Goal: Check status: Check status

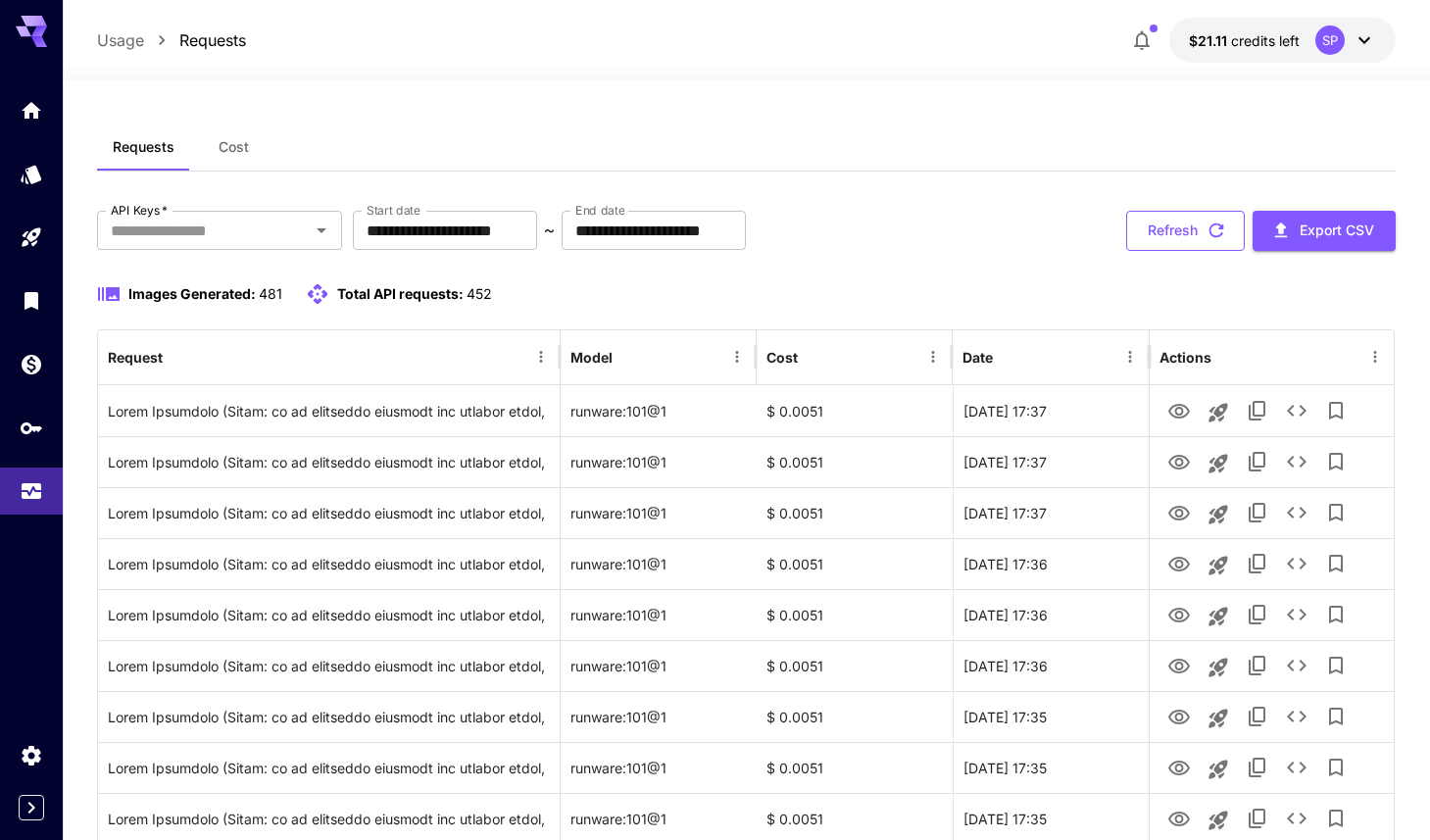
click at [1183, 236] on button "Refresh" at bounding box center [1186, 230] width 119 height 40
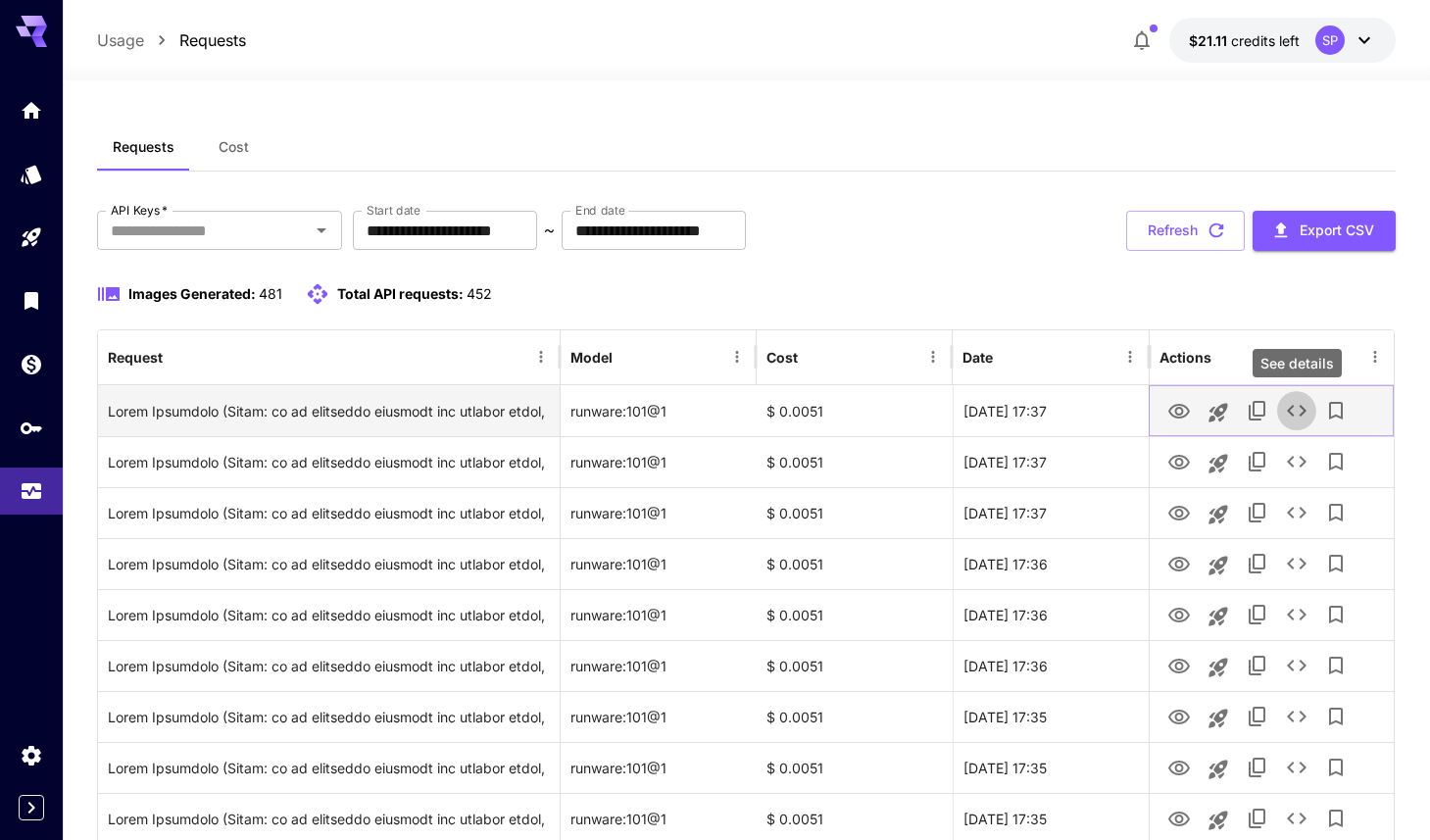
click at [1306, 419] on icon "See details" at bounding box center [1297, 410] width 24 height 24
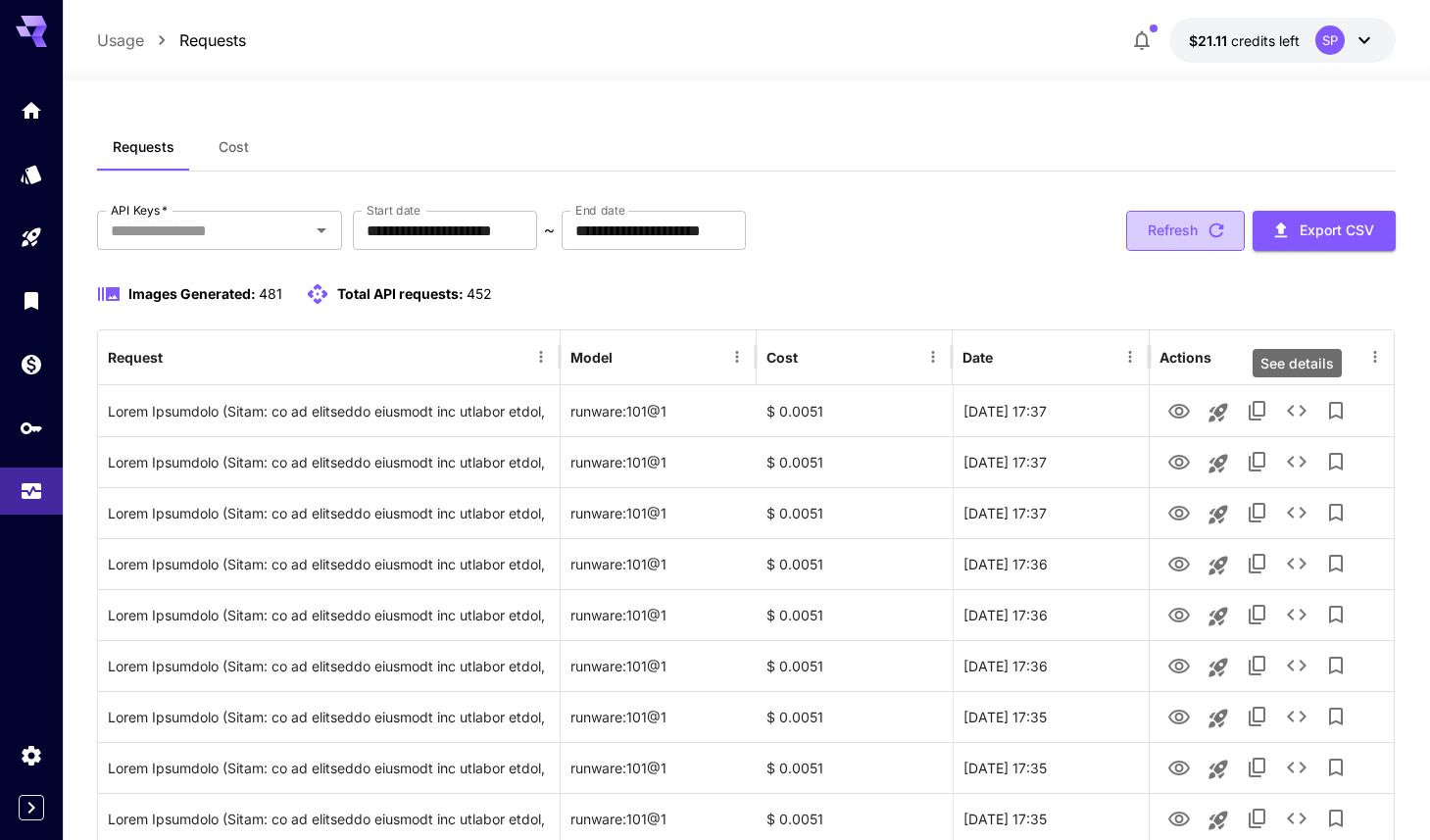
click at [1188, 227] on button "Refresh" at bounding box center [1186, 230] width 119 height 40
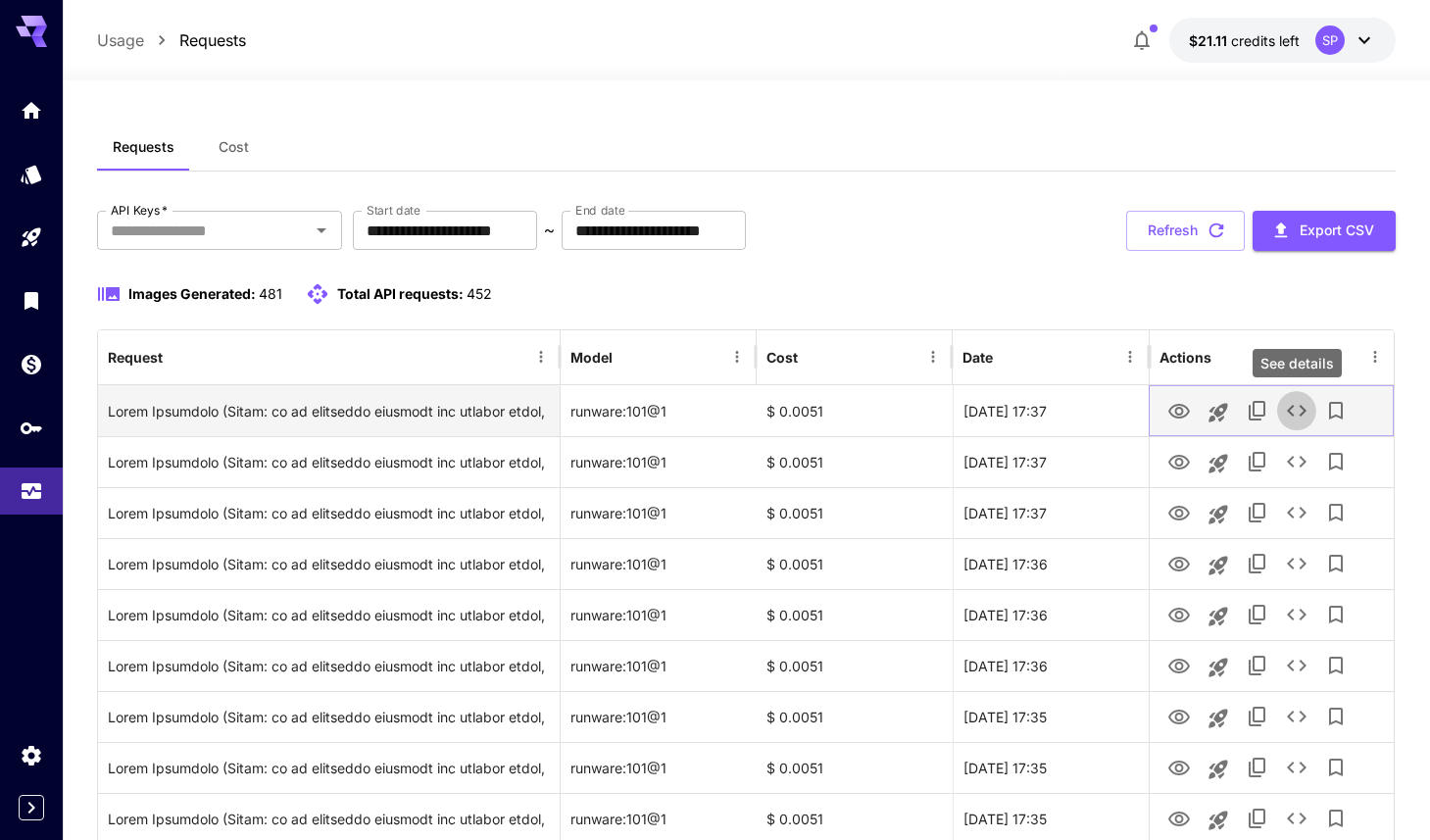
click at [1295, 416] on icon "See details" at bounding box center [1297, 410] width 24 height 24
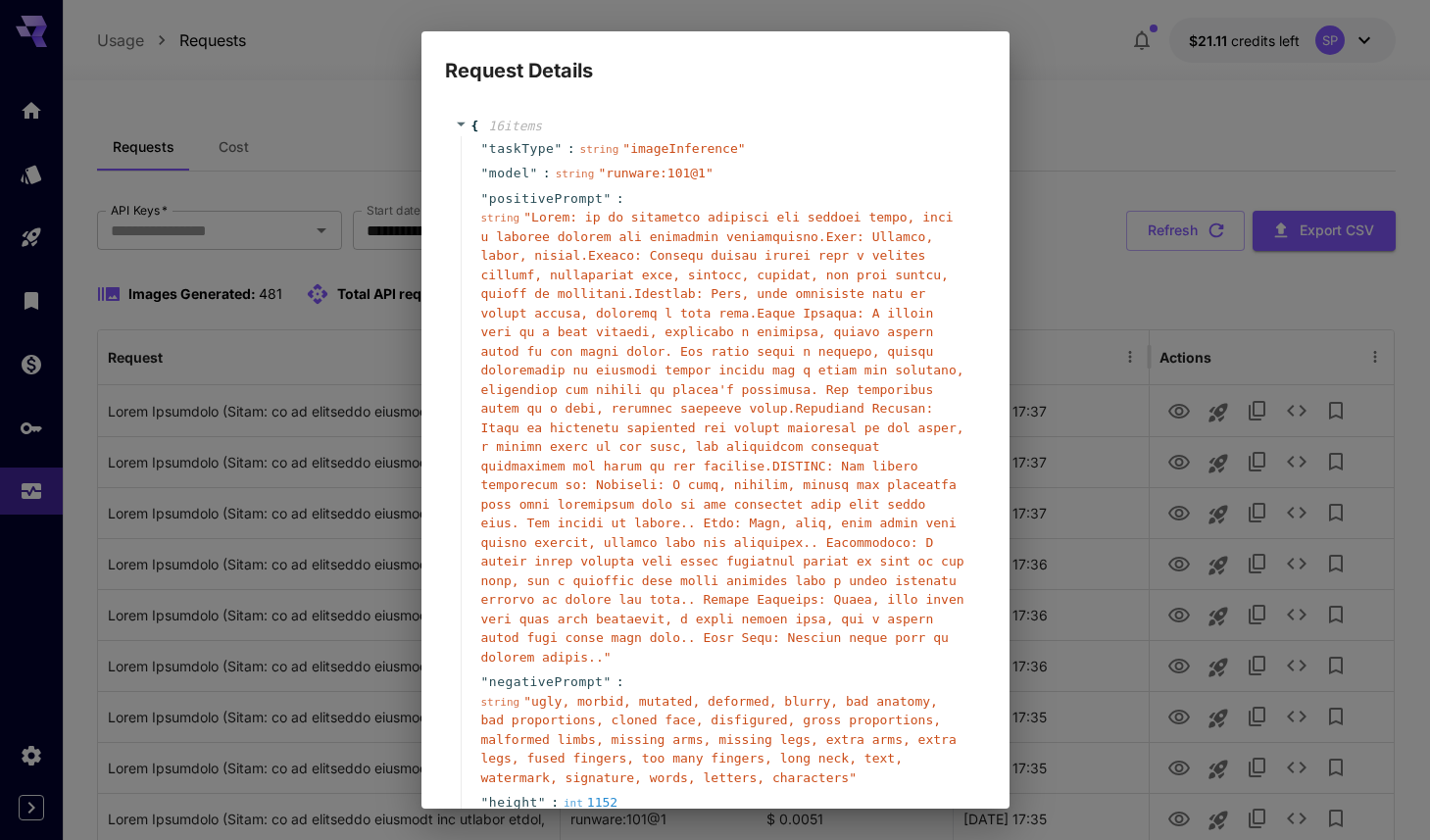
scroll to position [3, 0]
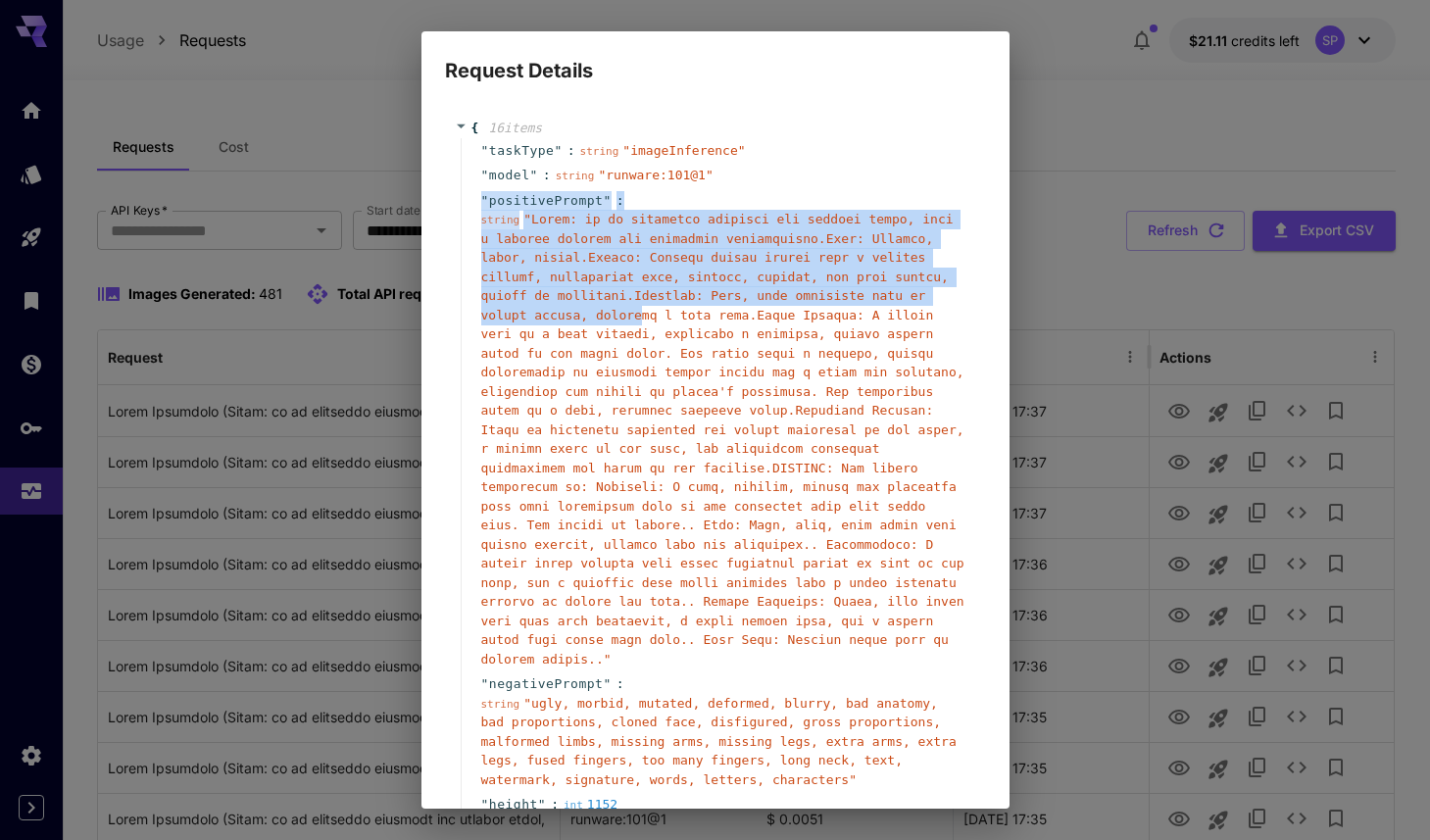
drag, startPoint x: 480, startPoint y: 194, endPoint x: 642, endPoint y: 309, distance: 198.7
click at [642, 309] on div "" positivePrompt " : string " "" at bounding box center [718, 430] width 516 height 484
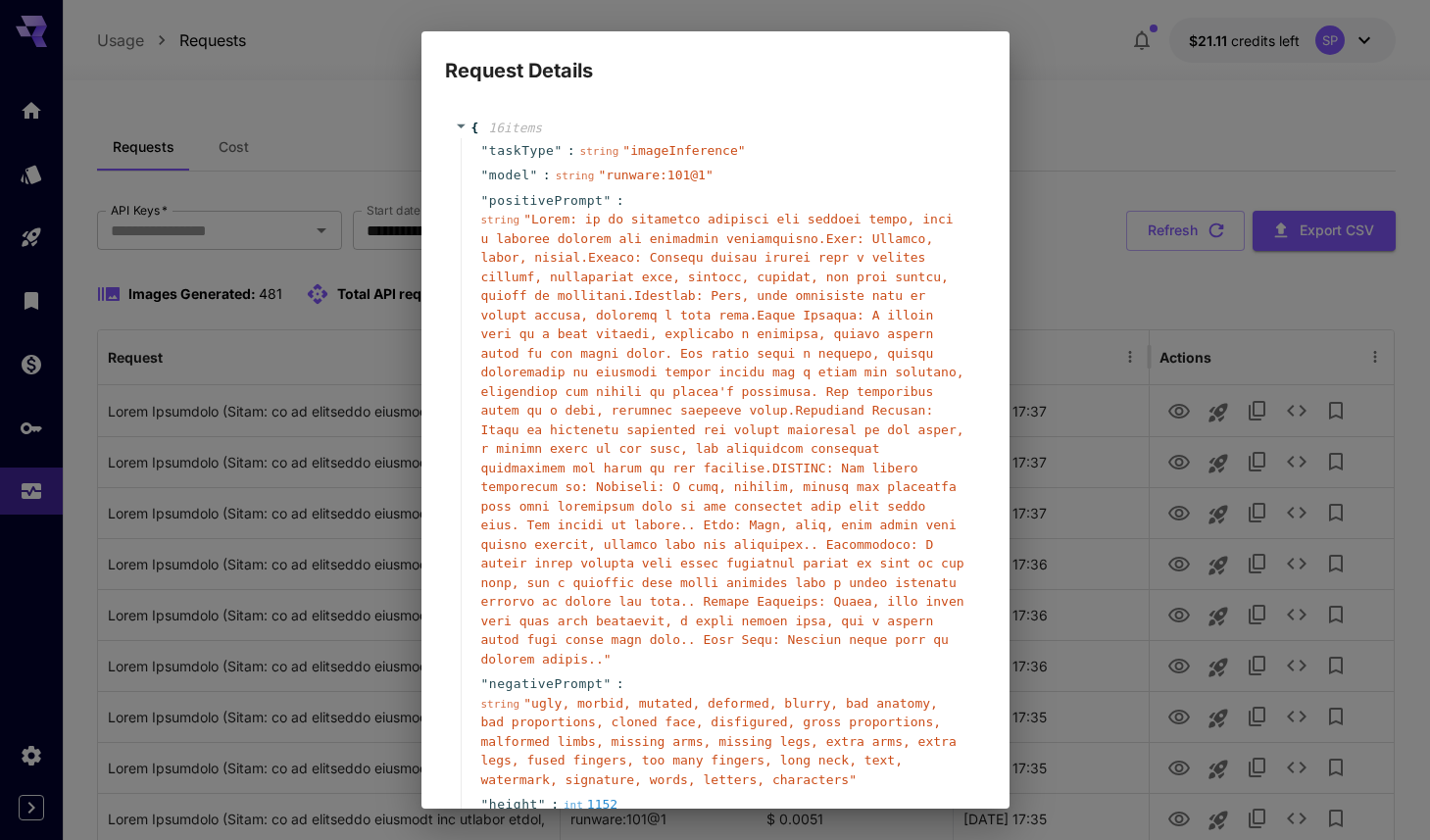
click at [691, 444] on span "" "" at bounding box center [722, 439] width 483 height 454
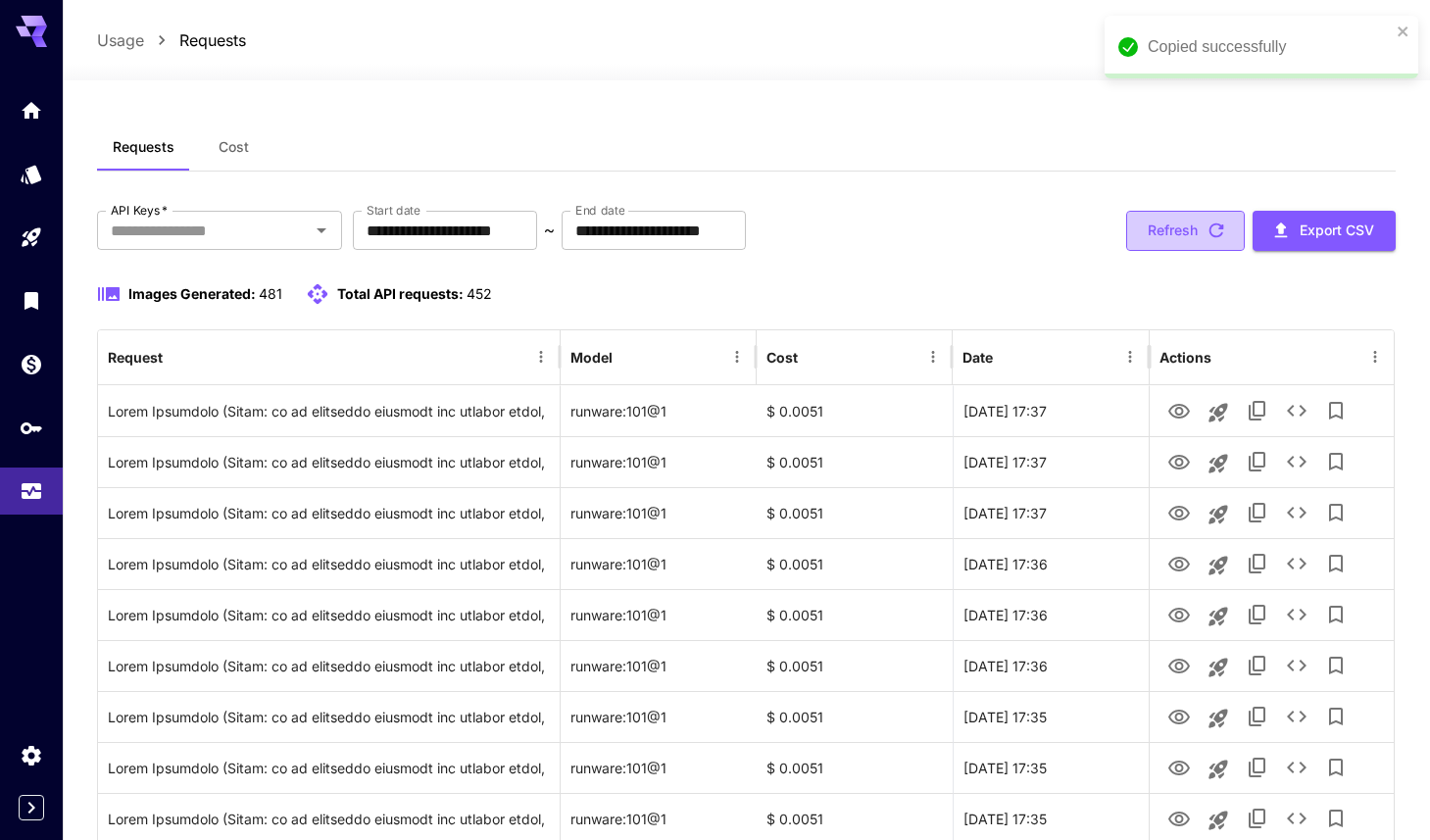
click at [1179, 241] on button "Refresh" at bounding box center [1186, 230] width 119 height 40
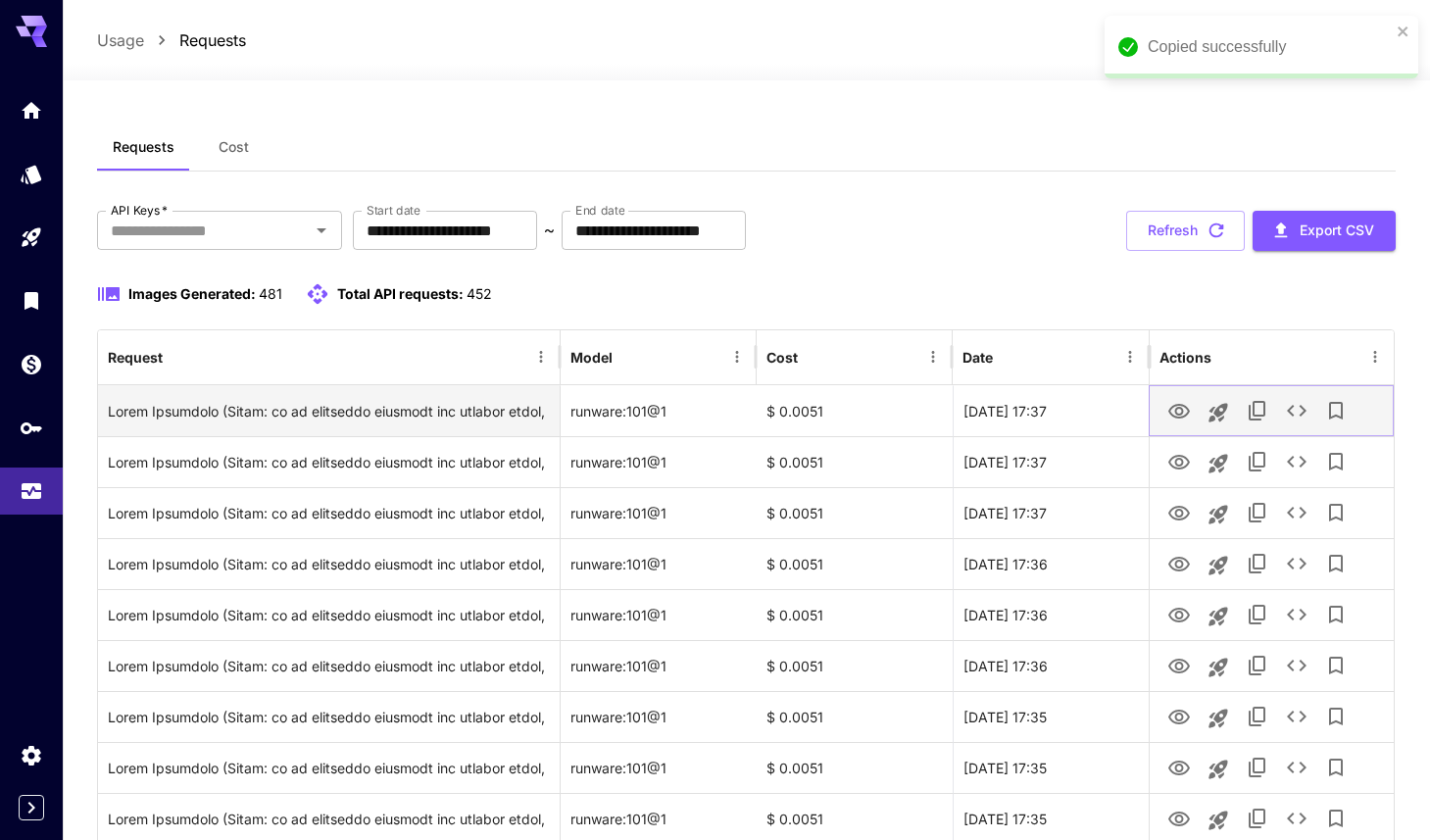
click at [1190, 397] on link "View Image" at bounding box center [1179, 409] width 24 height 25
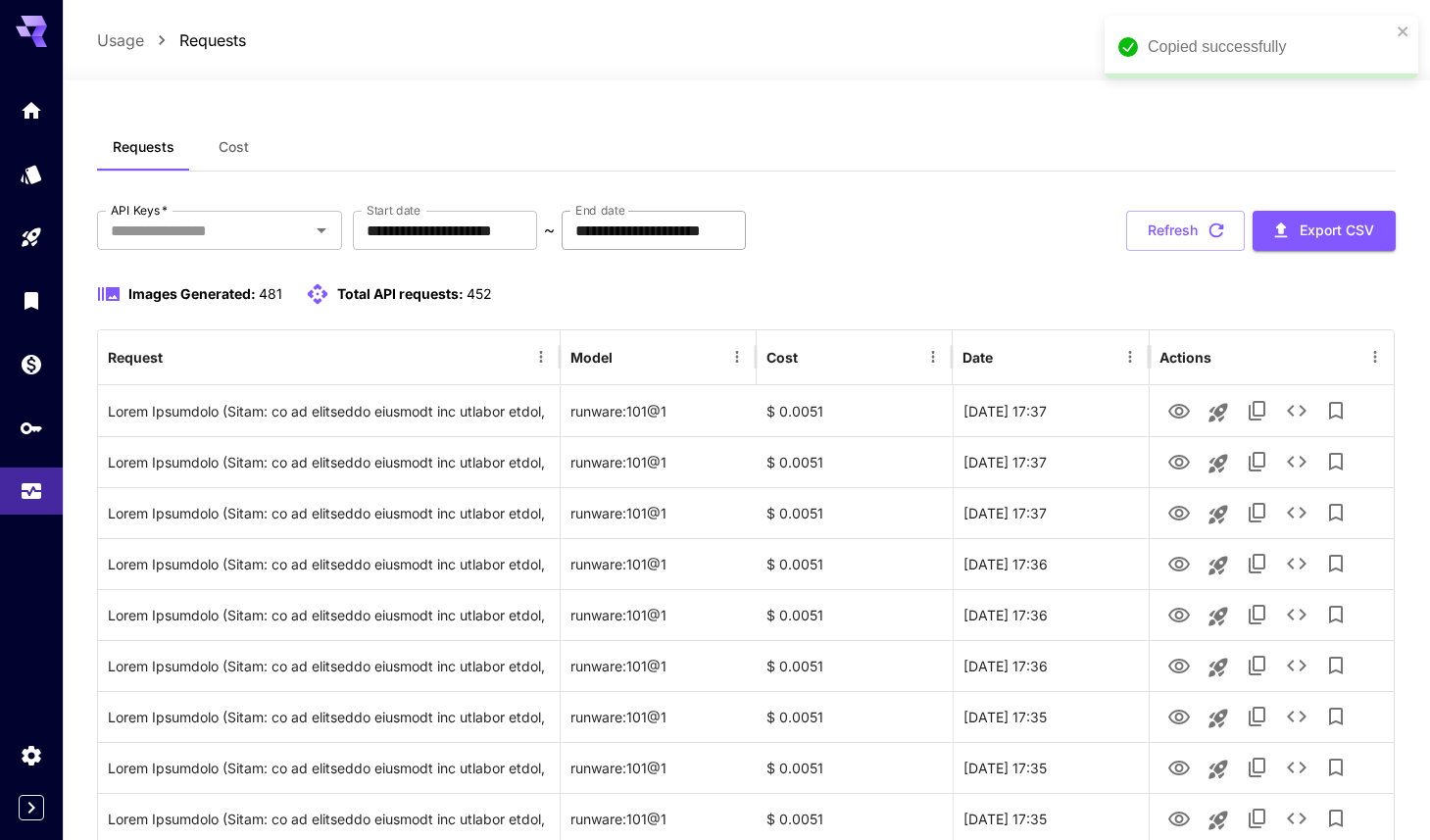
click at [682, 233] on input "**********" at bounding box center [653, 230] width 184 height 39
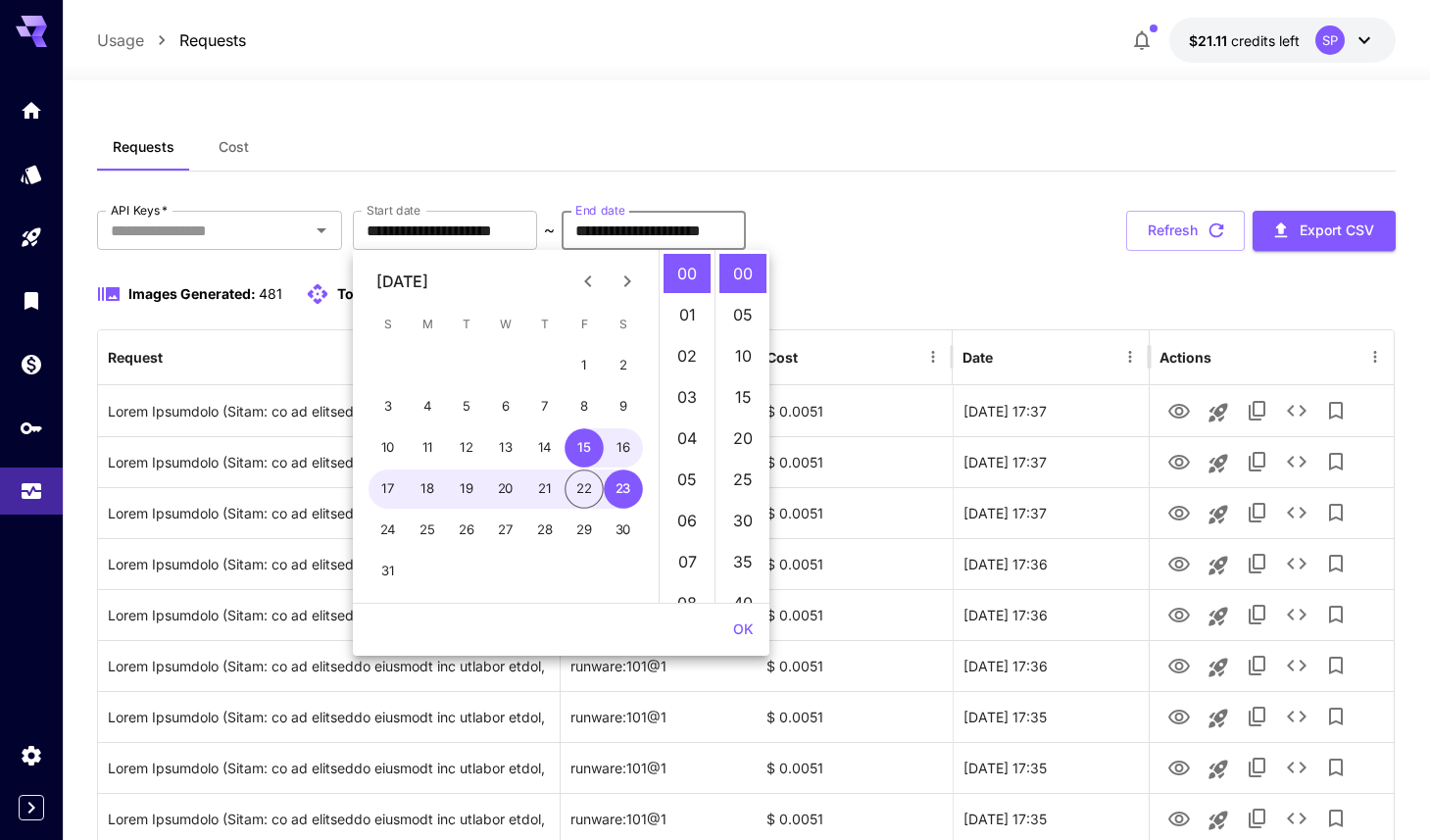
click at [813, 170] on div "Requests Cost" at bounding box center [747, 148] width 1299 height 48
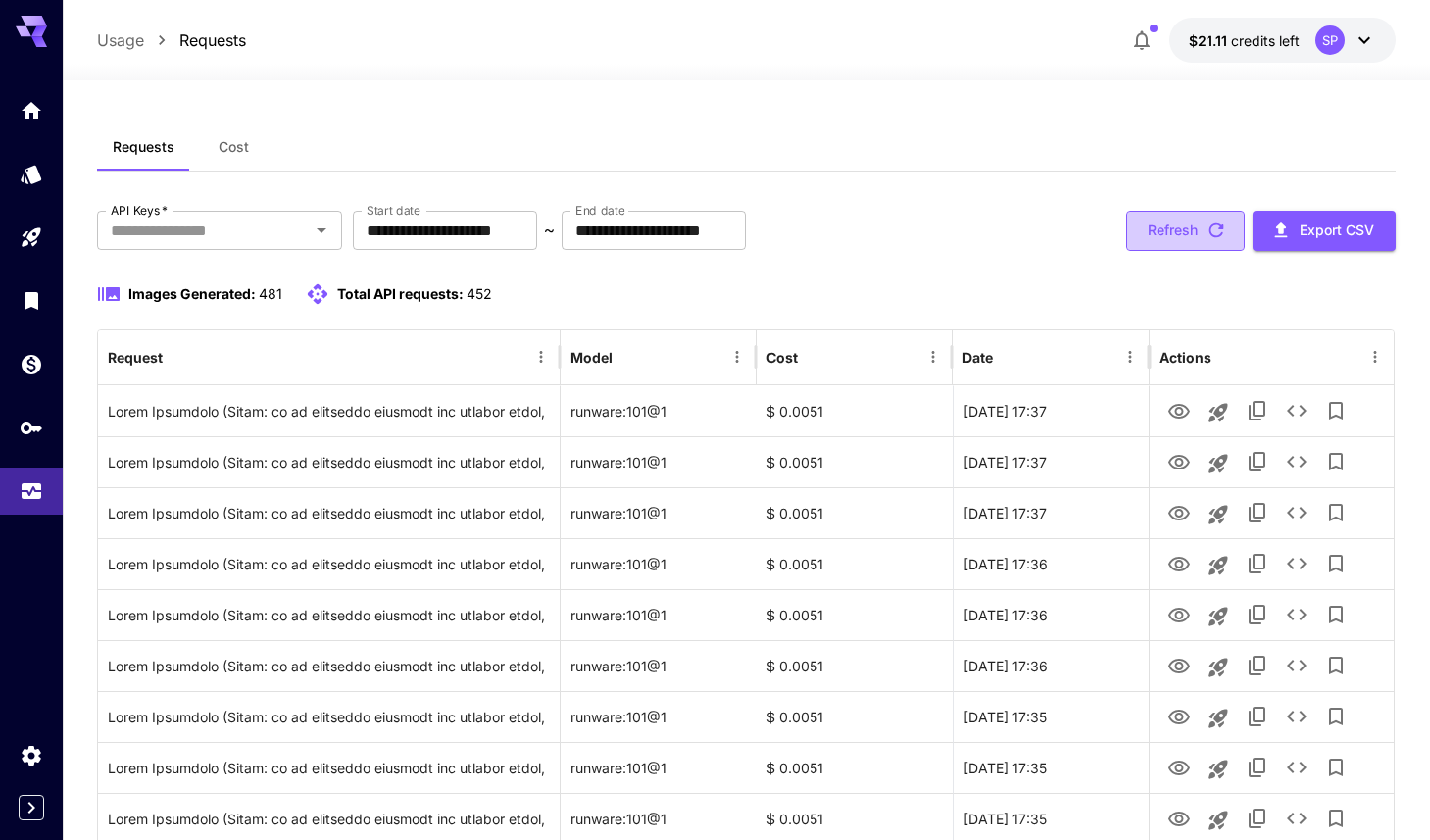
click at [1167, 241] on button "Refresh" at bounding box center [1186, 230] width 119 height 40
click at [32, 494] on icon "Usage" at bounding box center [33, 491] width 20 height 10
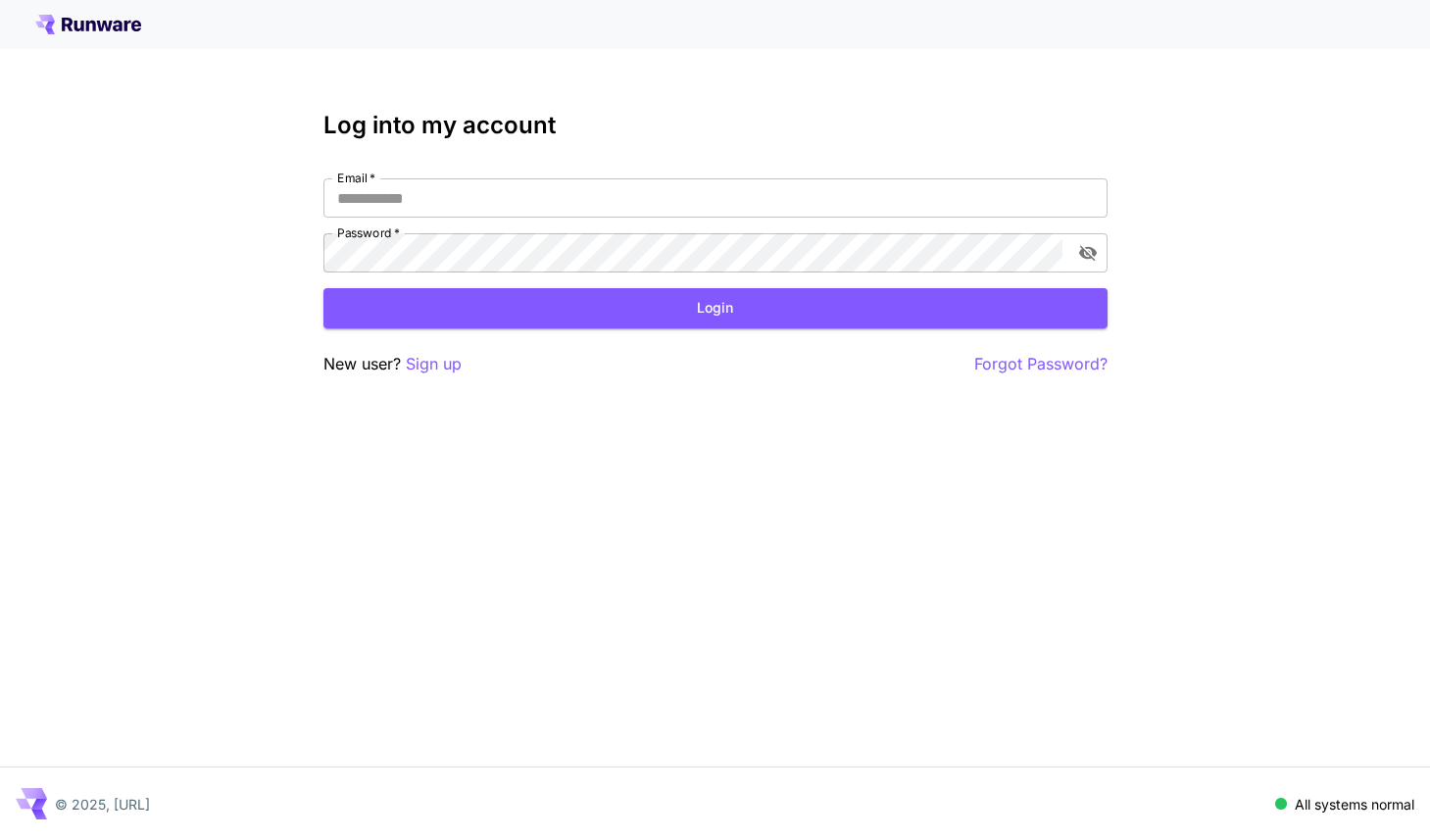
type input "**********"
click at [508, 307] on button "Login" at bounding box center [715, 308] width 784 height 40
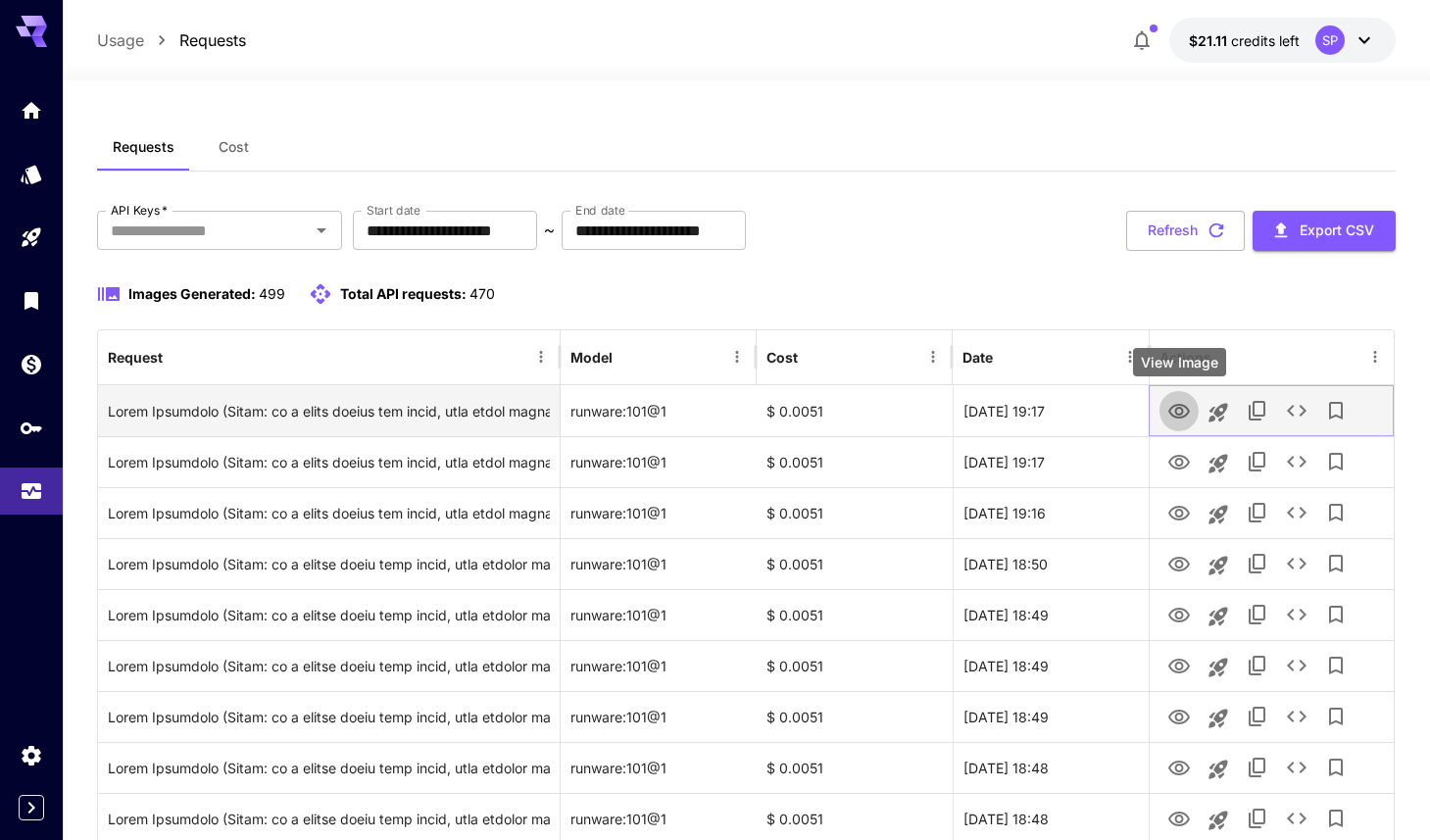
click at [1172, 415] on icon "View Image" at bounding box center [1179, 410] width 22 height 15
click at [1297, 412] on icon "See details" at bounding box center [1297, 410] width 24 height 24
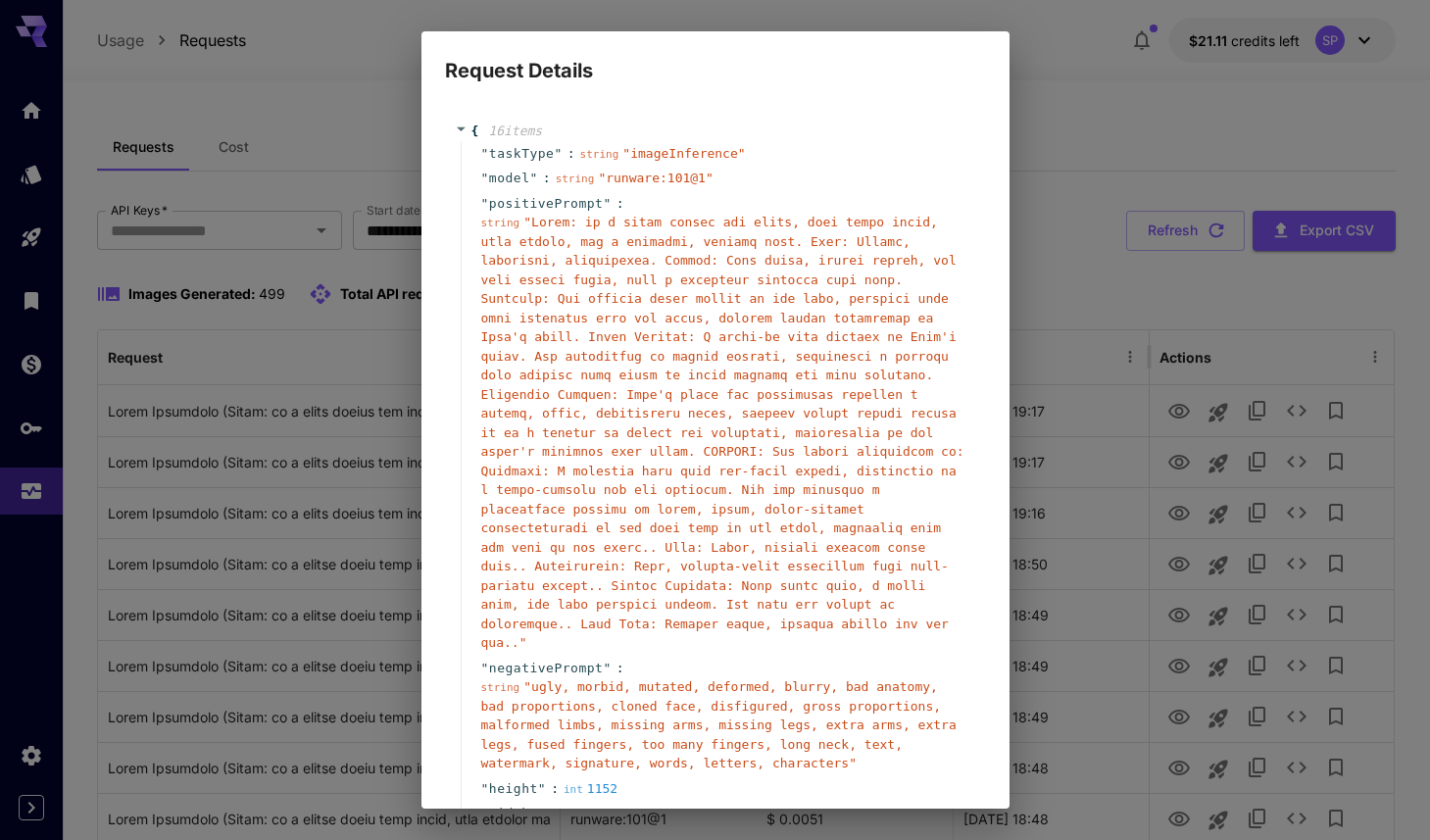
click at [649, 514] on span "" "" at bounding box center [722, 432] width 483 height 435
